Goal: Ask a question

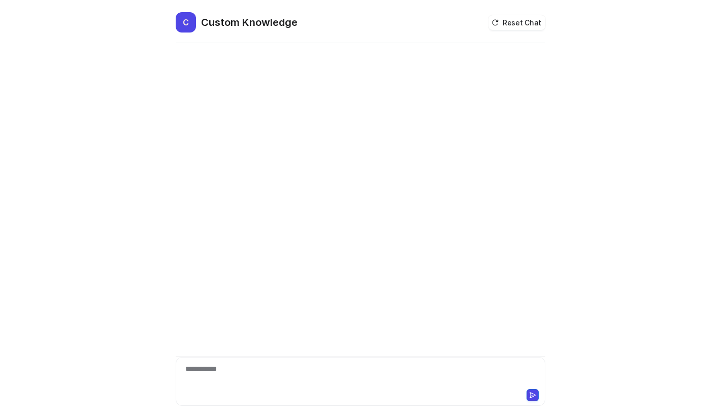
click at [225, 364] on div "**********" at bounding box center [360, 374] width 364 height 23
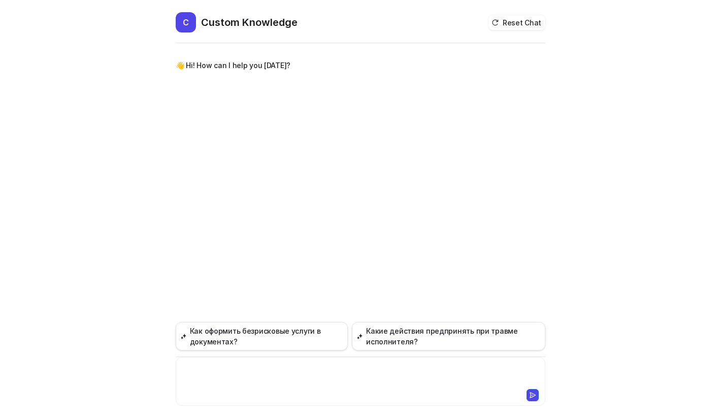
paste div
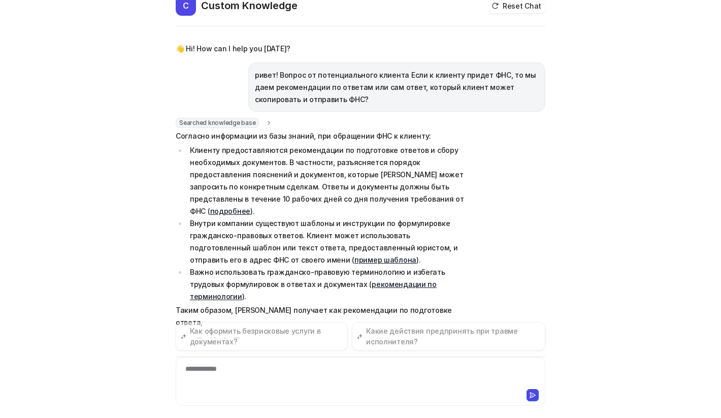
scroll to position [29, 0]
